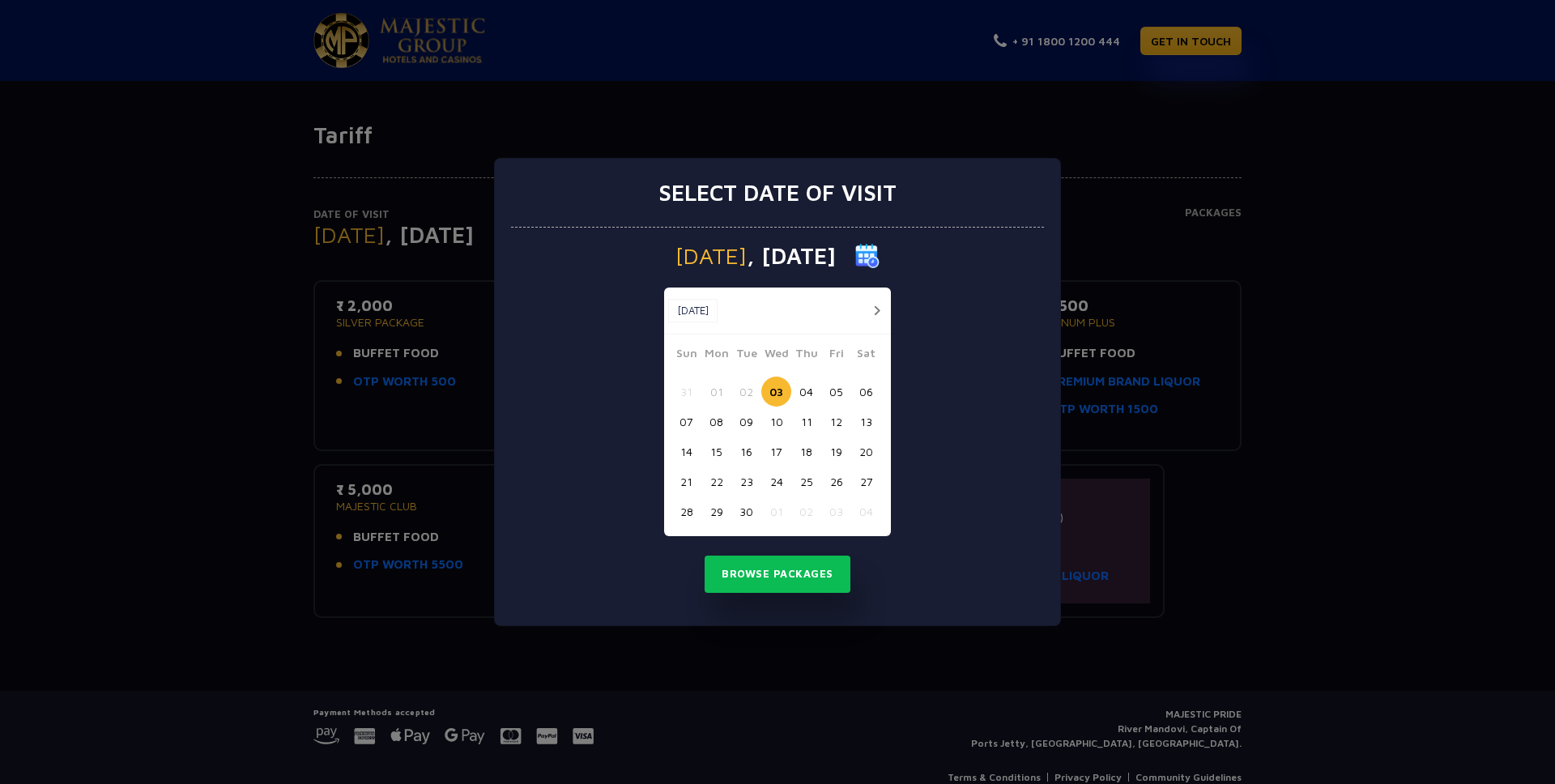
click at [868, 423] on button "13" at bounding box center [866, 422] width 30 height 30
click at [690, 451] on button "14" at bounding box center [686, 452] width 30 height 30
click at [875, 418] on button "13" at bounding box center [866, 422] width 30 height 30
click at [778, 566] on button "Browse Packages" at bounding box center [778, 574] width 146 height 38
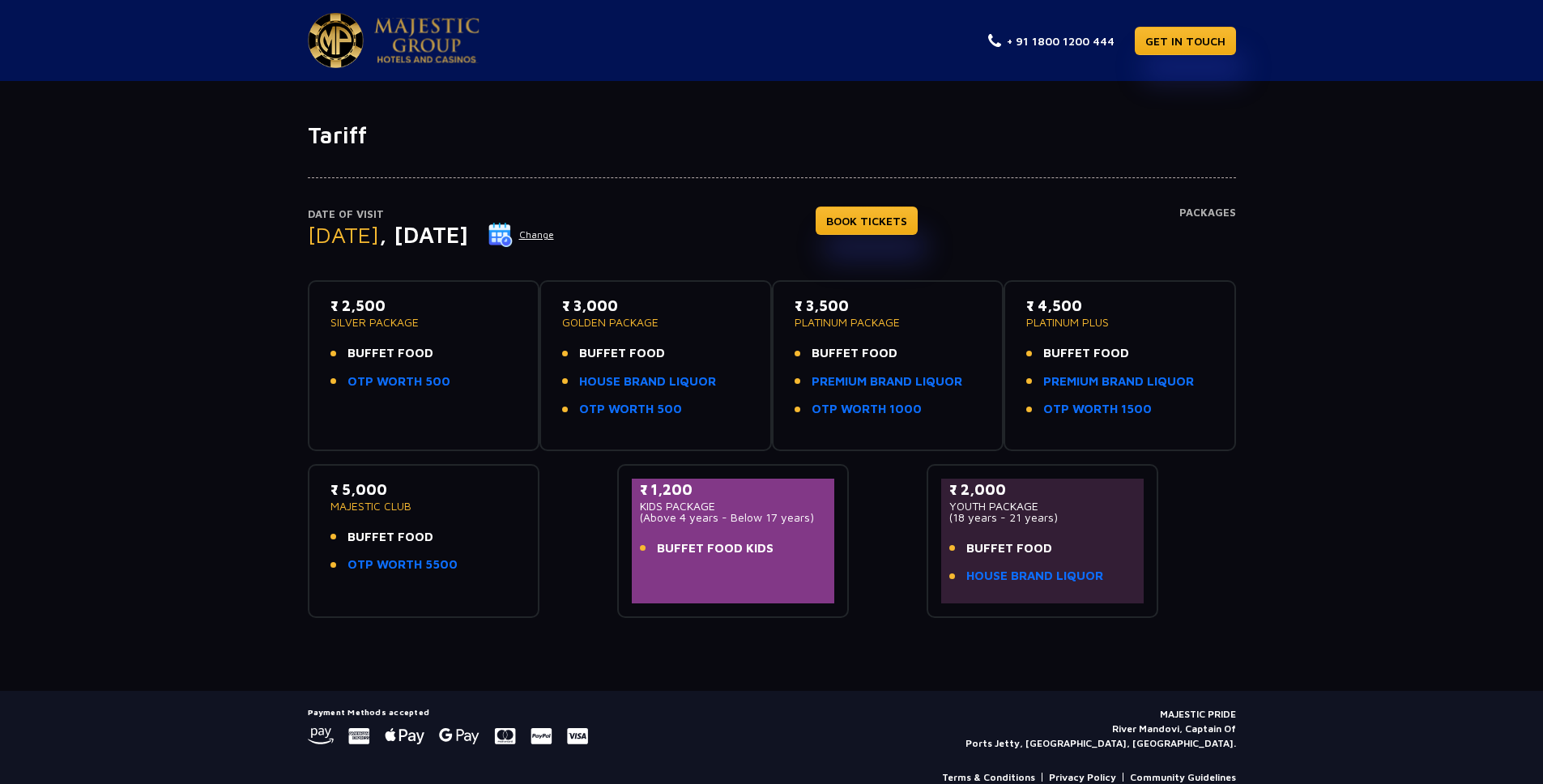
click at [856, 354] on span "BUFFET FOOD" at bounding box center [855, 353] width 86 height 18
click at [858, 332] on div "₹ 3,500 PLATINUM PACKAGE BUFFET FOOD PREMIUM BRAND LIQUOR OTP WORTH 1000" at bounding box center [888, 361] width 188 height 134
click at [841, 307] on p "₹ 3,500" at bounding box center [888, 305] width 188 height 22
drag, startPoint x: 813, startPoint y: 306, endPoint x: 854, endPoint y: 307, distance: 41.0
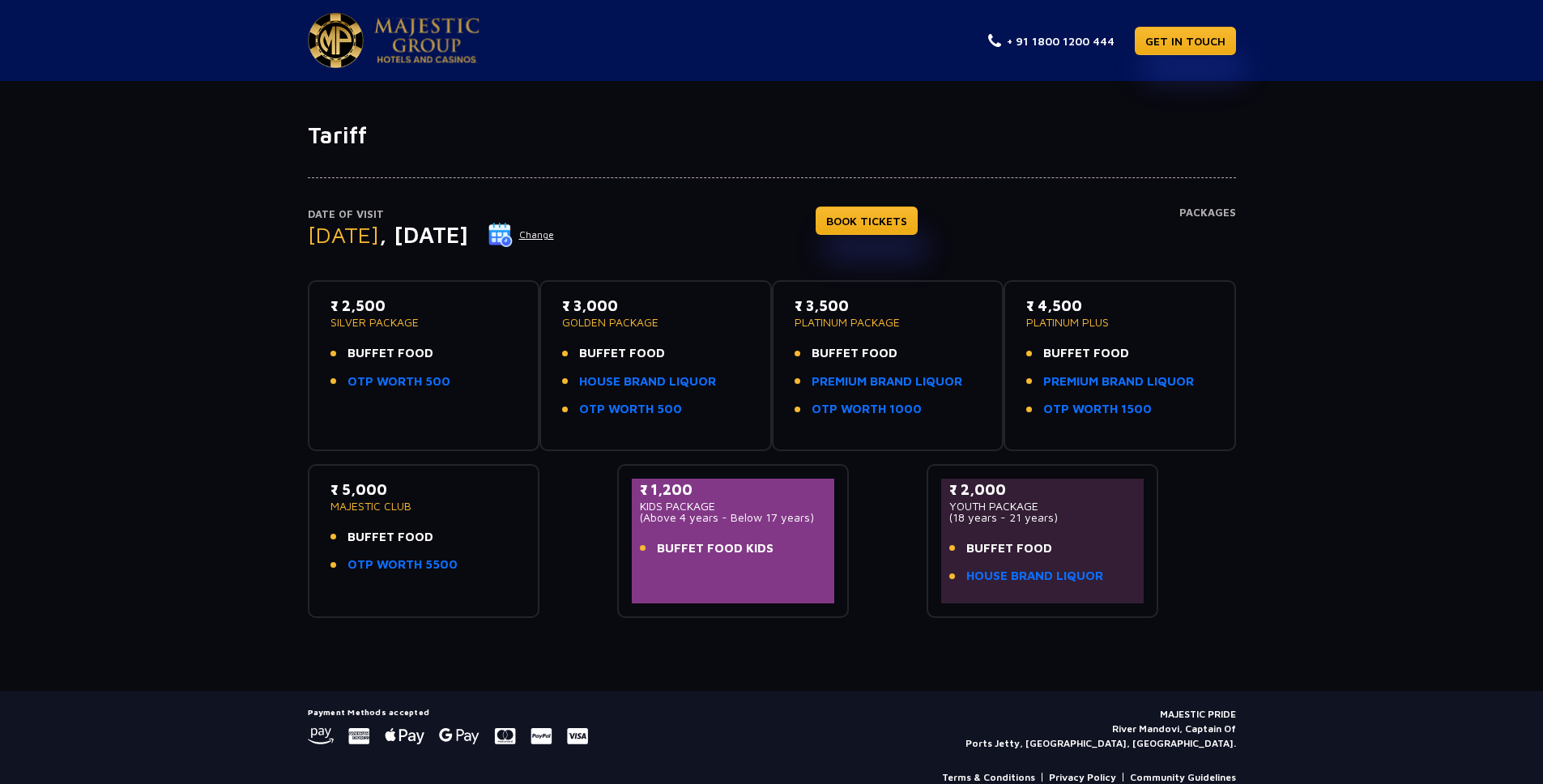
click at [854, 307] on p "₹ 3,500" at bounding box center [888, 305] width 188 height 22
click at [894, 224] on link "BOOK TICKETS" at bounding box center [867, 221] width 102 height 28
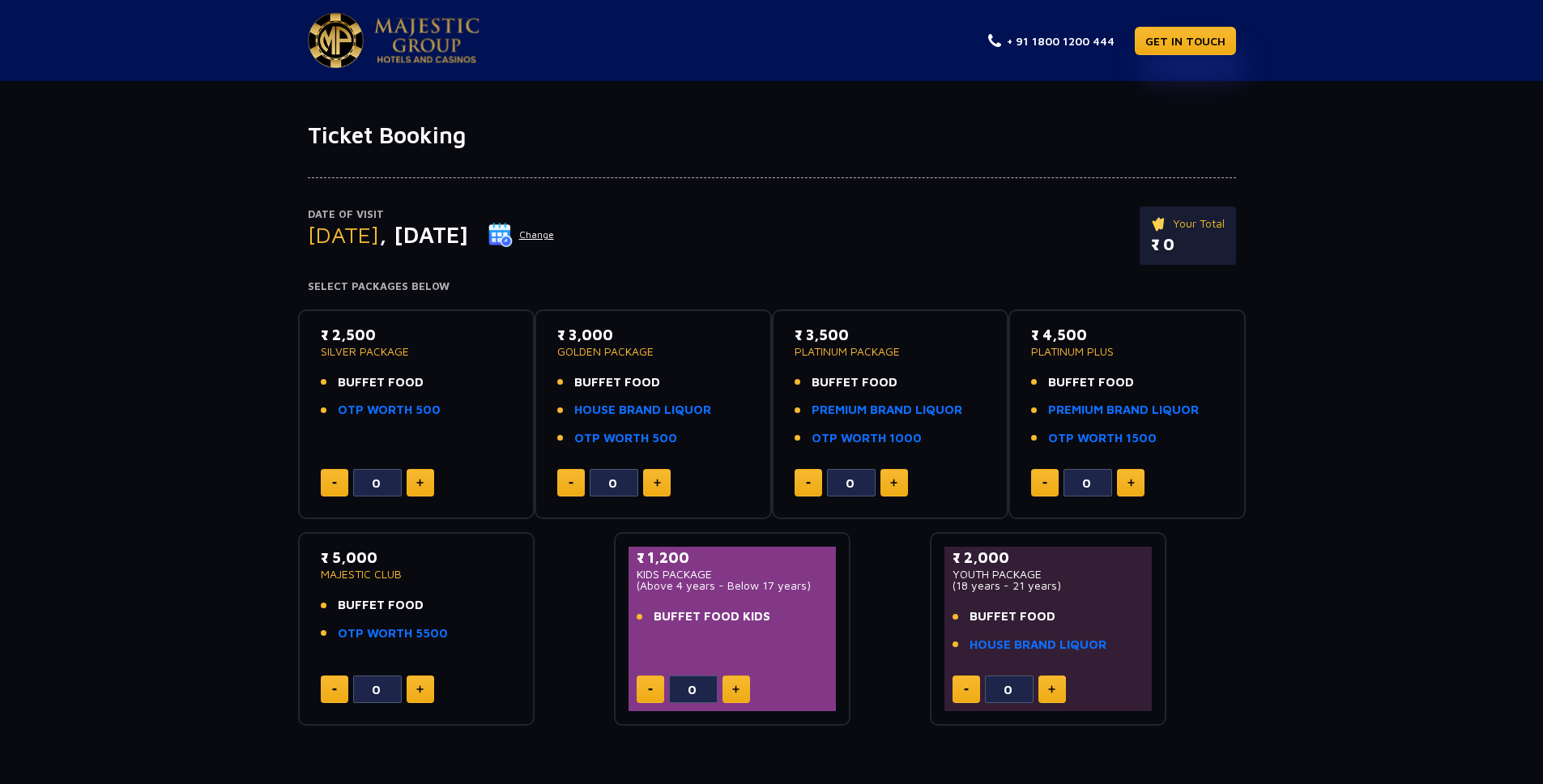
click at [886, 488] on button at bounding box center [894, 482] width 28 height 28
type input "2"
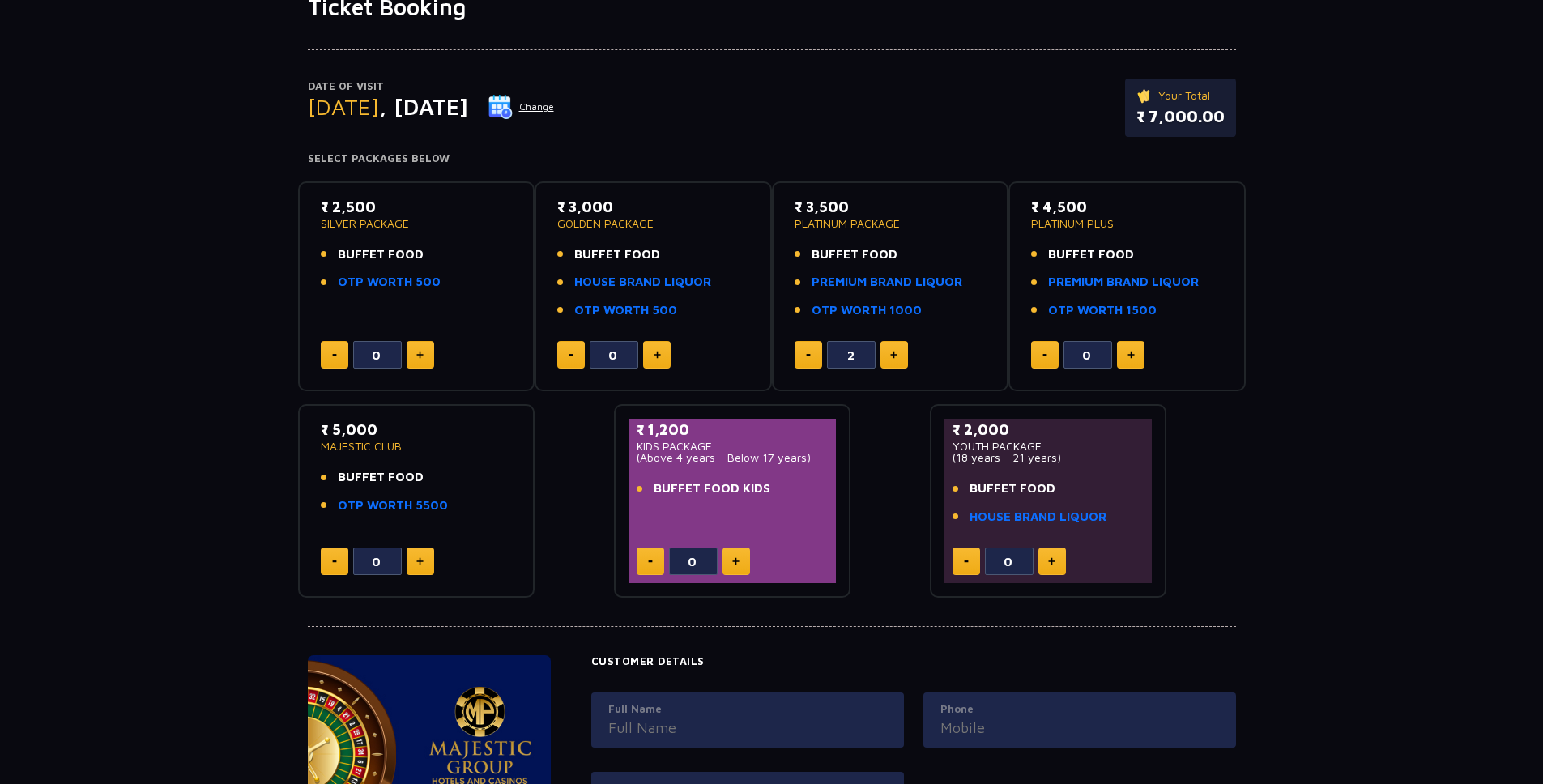
scroll to position [587, 0]
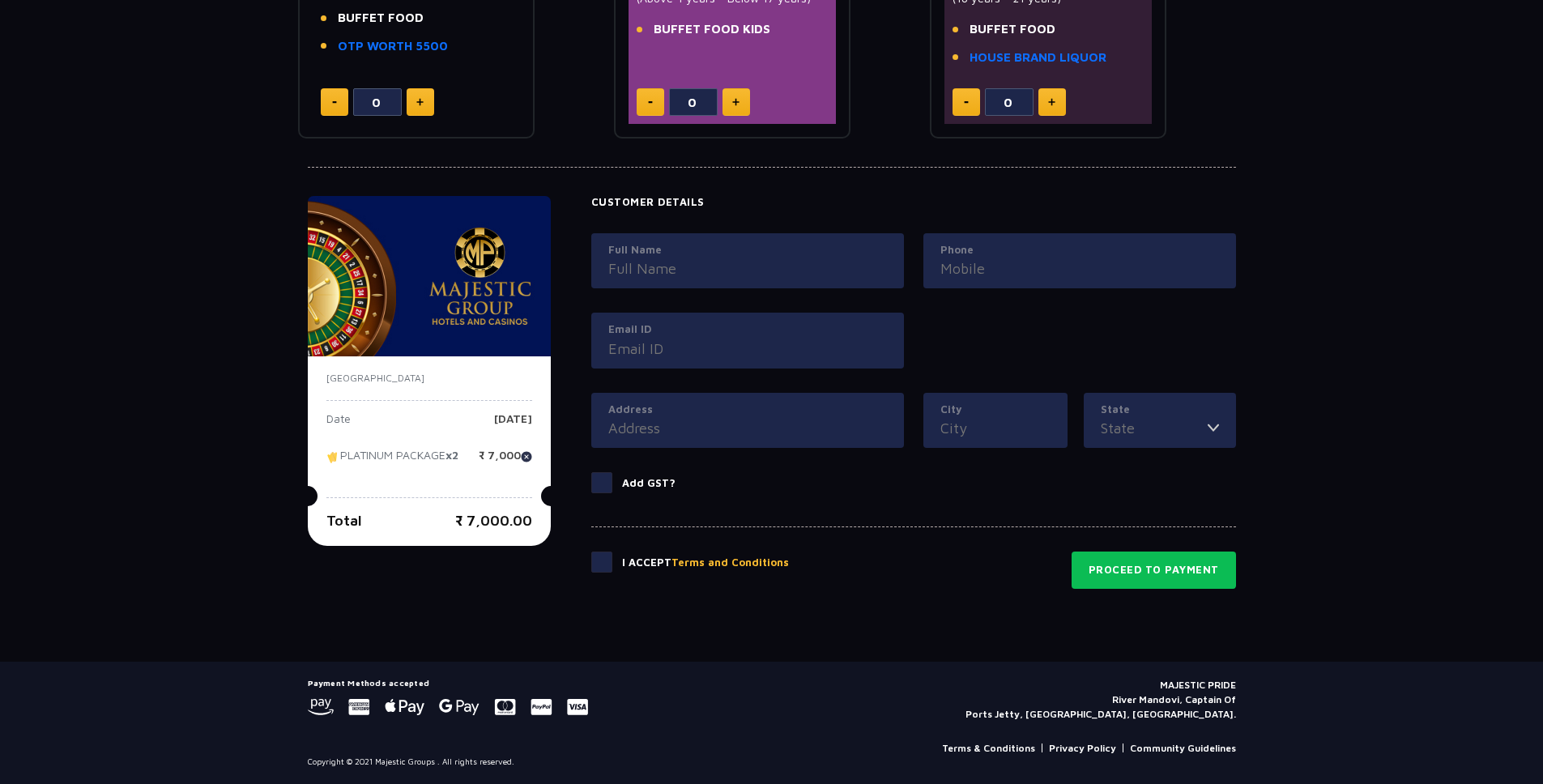
click at [749, 428] on input "Address" at bounding box center [748, 428] width 279 height 22
click at [951, 428] on input "City" at bounding box center [995, 428] width 111 height 22
click at [1167, 433] on input "State" at bounding box center [1155, 428] width 107 height 22
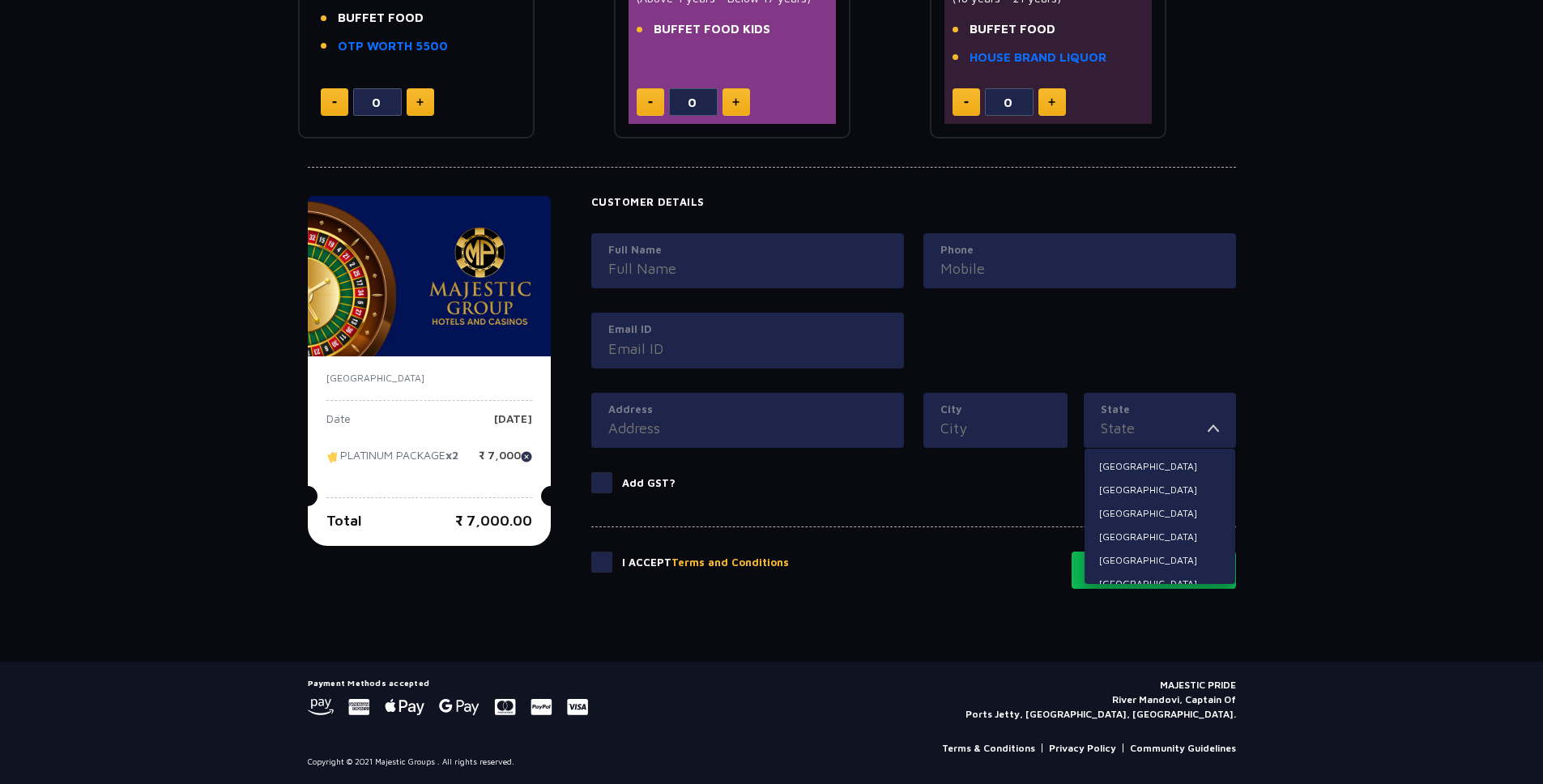
click at [1254, 419] on div "Ticket Booking Date of Visit [DATE] Change Your Total ₹ 7,000.00 Select Package…" at bounding box center [771, 98] width 1543 height 1127
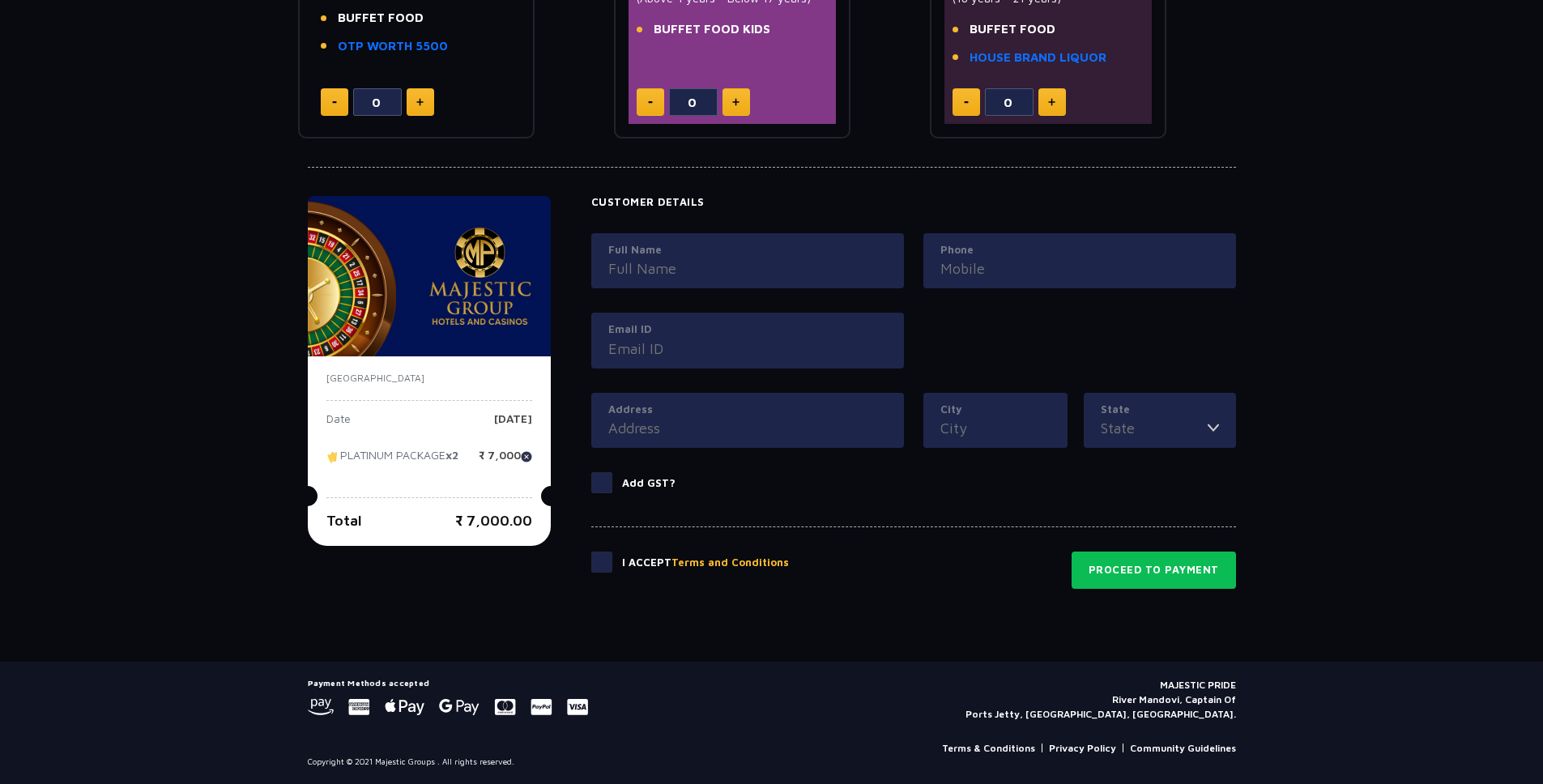
click at [628, 476] on p "Add GST?" at bounding box center [649, 483] width 54 height 16
click at [0, 0] on input "Add GST?" at bounding box center [0, 0] width 0 height 0
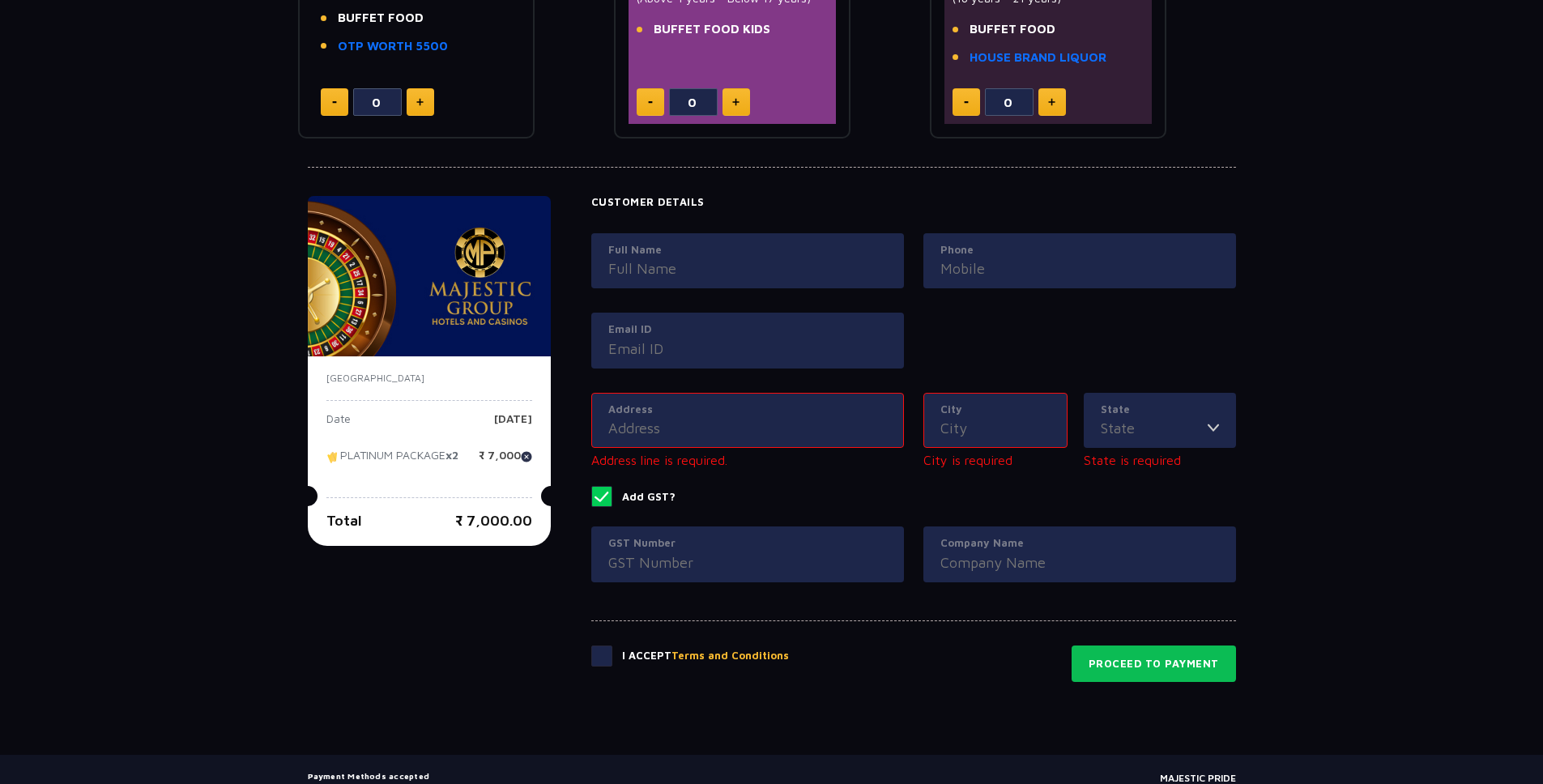
click at [633, 498] on p "Add GST?" at bounding box center [649, 496] width 54 height 16
click at [0, 0] on input "Add GST?" at bounding box center [0, 0] width 0 height 0
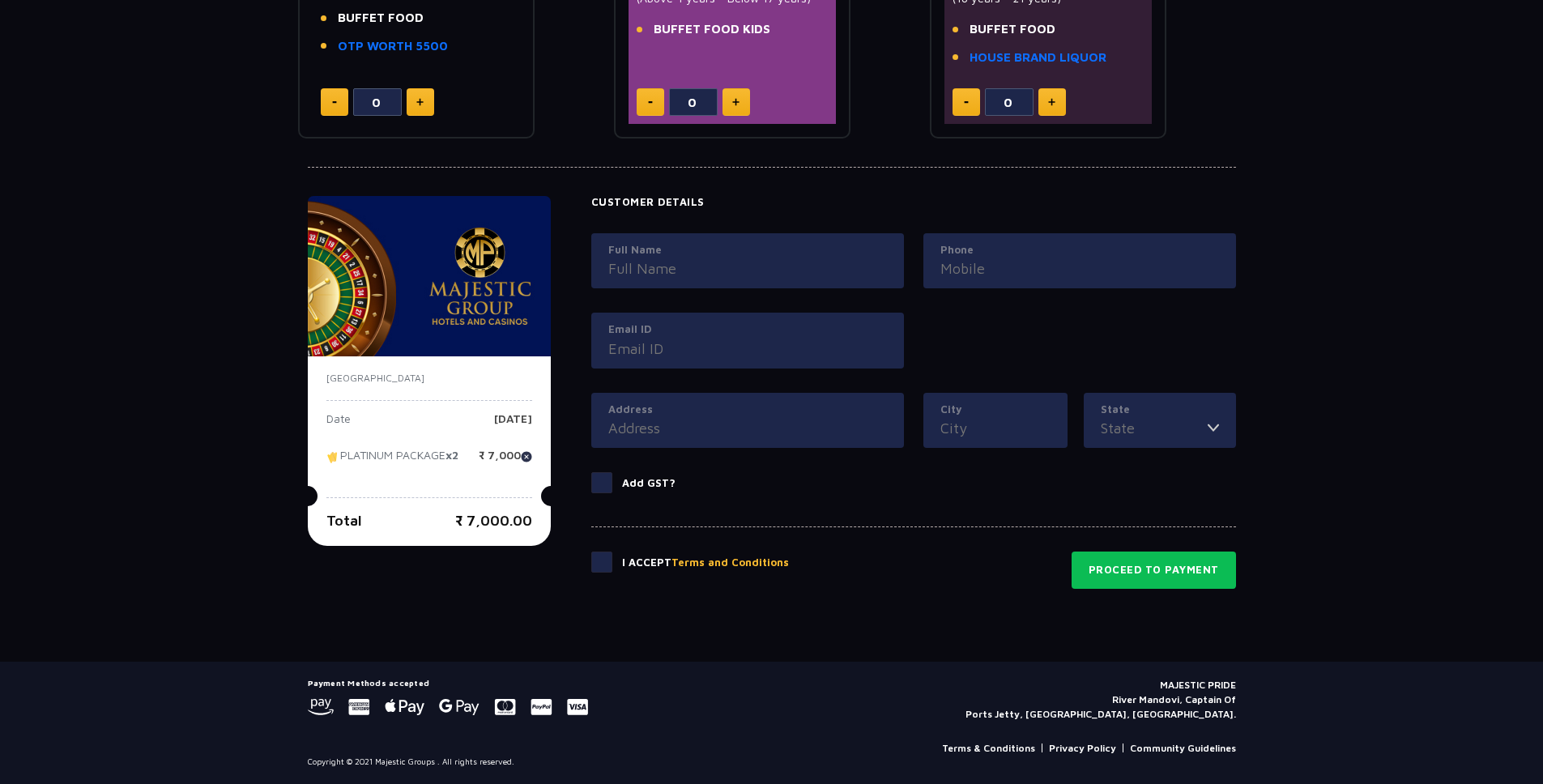
click at [591, 561] on label at bounding box center [606, 561] width 31 height 21
click at [0, 0] on input "checkbox" at bounding box center [0, 0] width 0 height 0
click at [591, 561] on span at bounding box center [601, 561] width 21 height 21
click at [0, 0] on input "checkbox" at bounding box center [0, 0] width 0 height 0
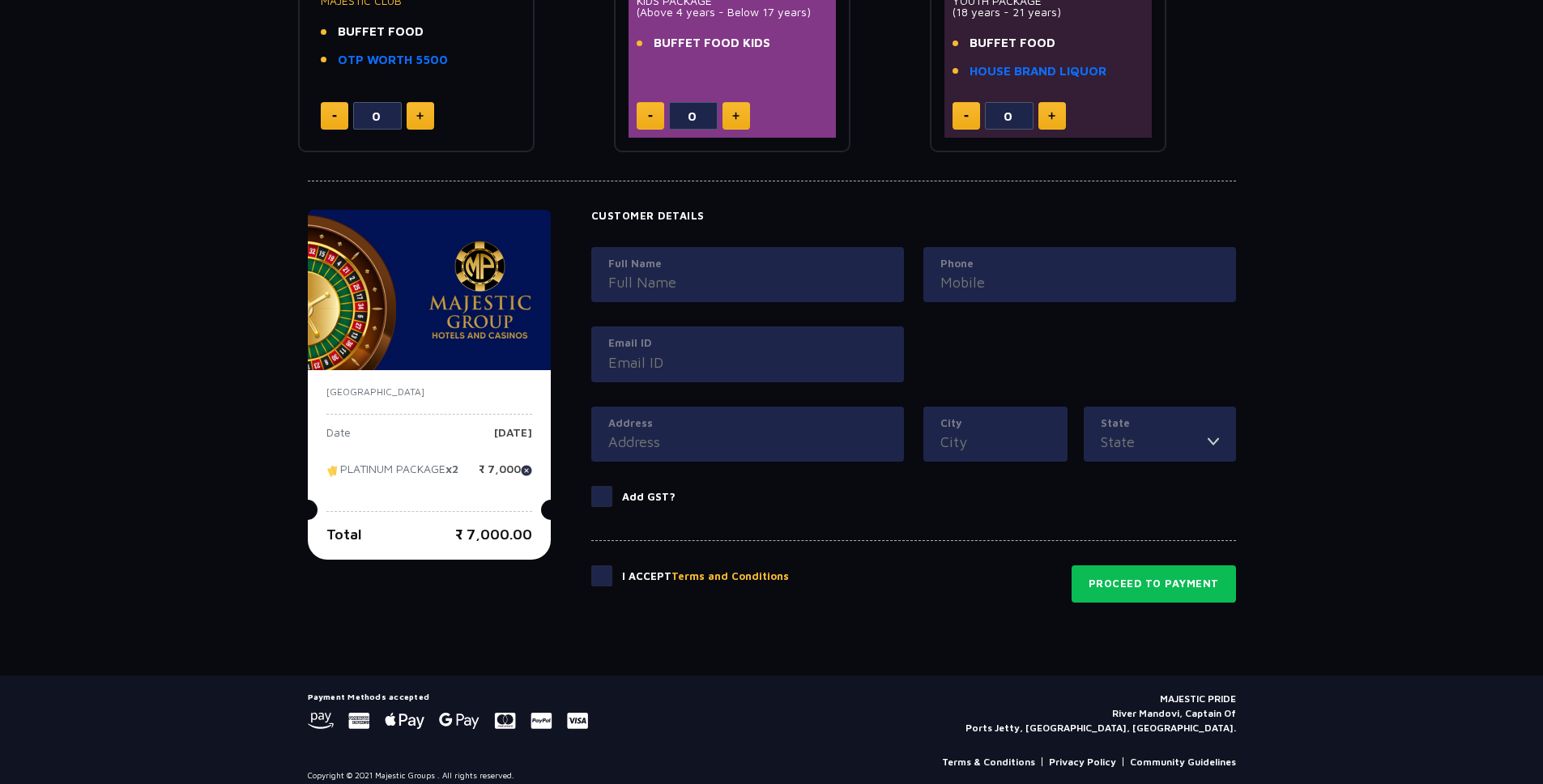
scroll to position [570, 0]
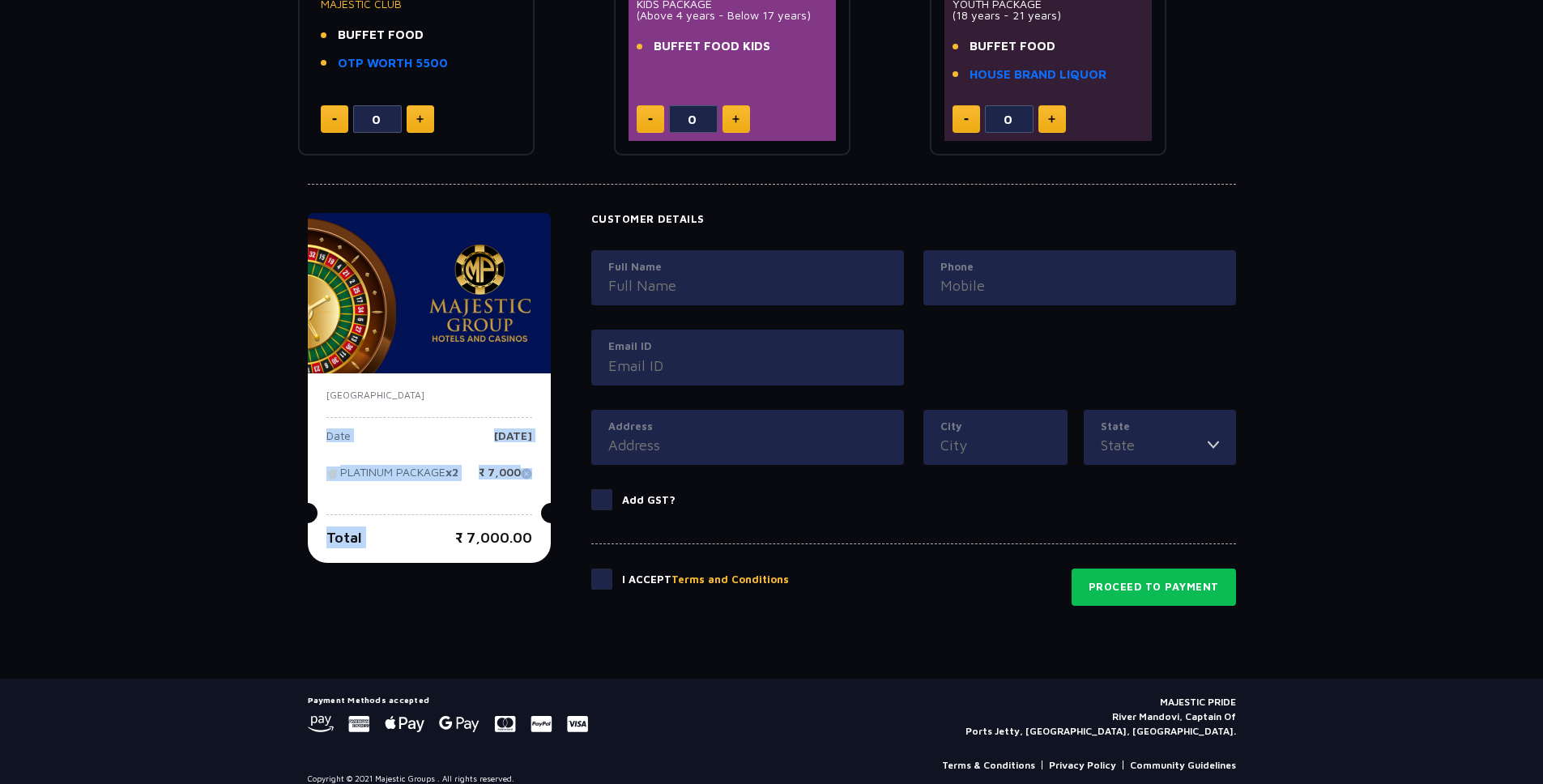
drag, startPoint x: 329, startPoint y: 392, endPoint x: 536, endPoint y: 515, distance: 240.8
click at [536, 515] on div "[GEOGRAPHIC_DATA] Date [DATE] PLATINUM PACKAGE x2 ₹ 7,000 Total ₹ 7,000.00" at bounding box center [429, 468] width 243 height 189
click at [371, 382] on div "[GEOGRAPHIC_DATA] Date [DATE] PLATINUM PACKAGE x2 ₹ 7,000 Total ₹ 7,000.00" at bounding box center [429, 468] width 243 height 189
drag, startPoint x: 318, startPoint y: 390, endPoint x: 530, endPoint y: 541, distance: 260.3
click at [530, 541] on div "[GEOGRAPHIC_DATA] Date [DATE] PLATINUM PACKAGE x2 ₹ 7,000 Total ₹ 7,000.00" at bounding box center [429, 468] width 243 height 189
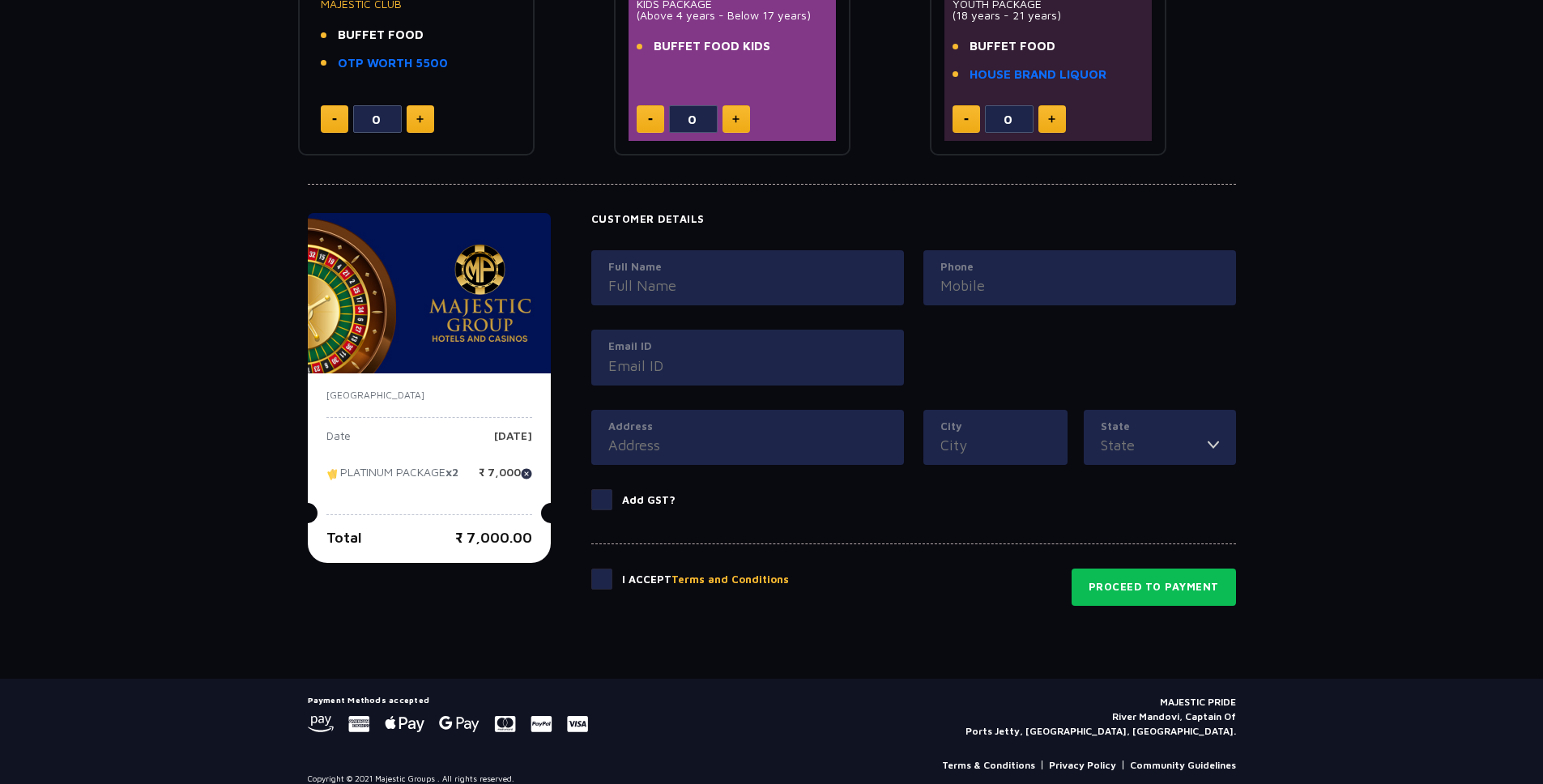
click at [530, 541] on p "₹ 7,000.00" at bounding box center [494, 537] width 77 height 22
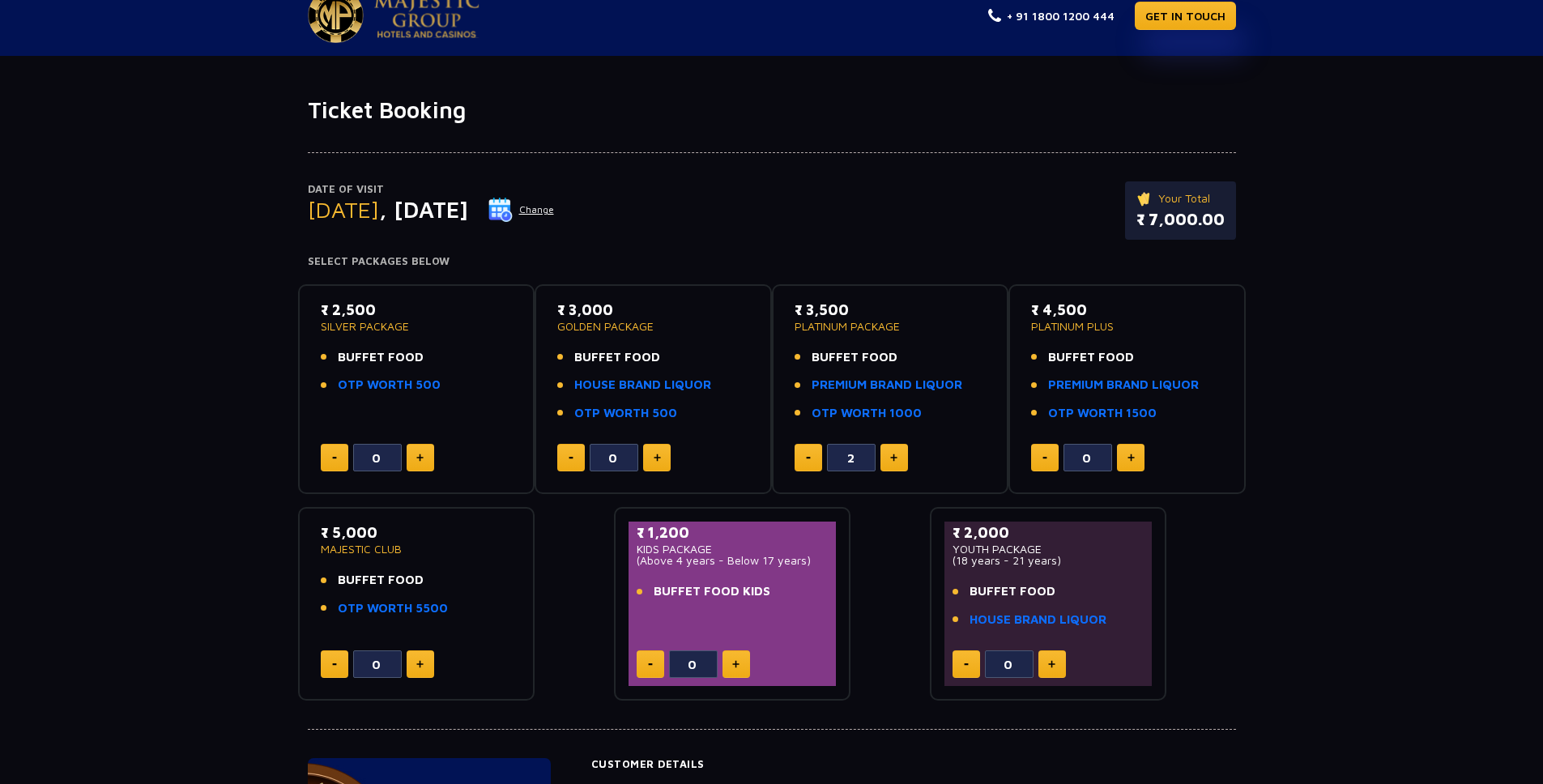
scroll to position [0, 0]
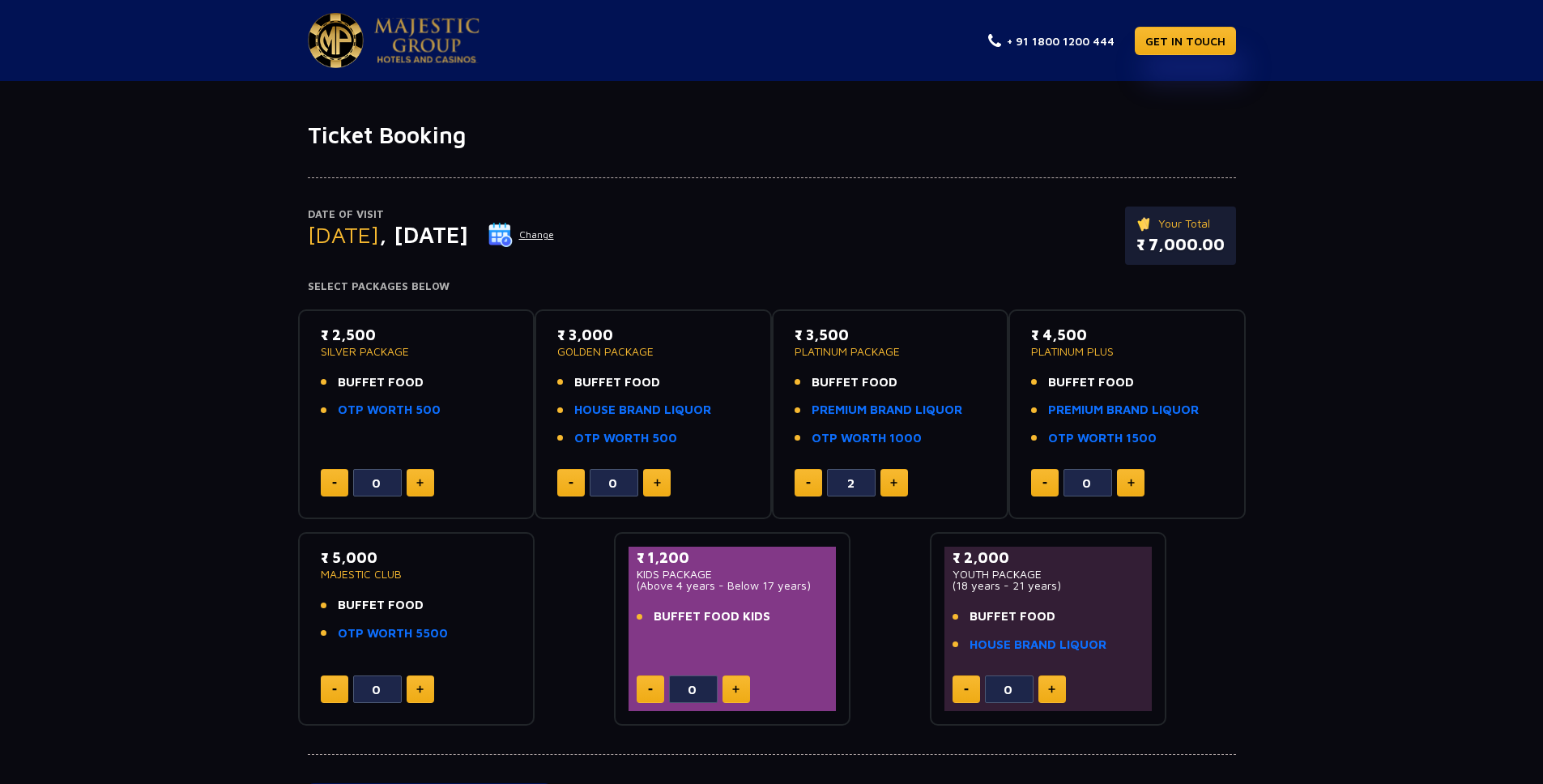
click at [388, 31] on img at bounding box center [427, 40] width 105 height 45
